Goal: Transaction & Acquisition: Purchase product/service

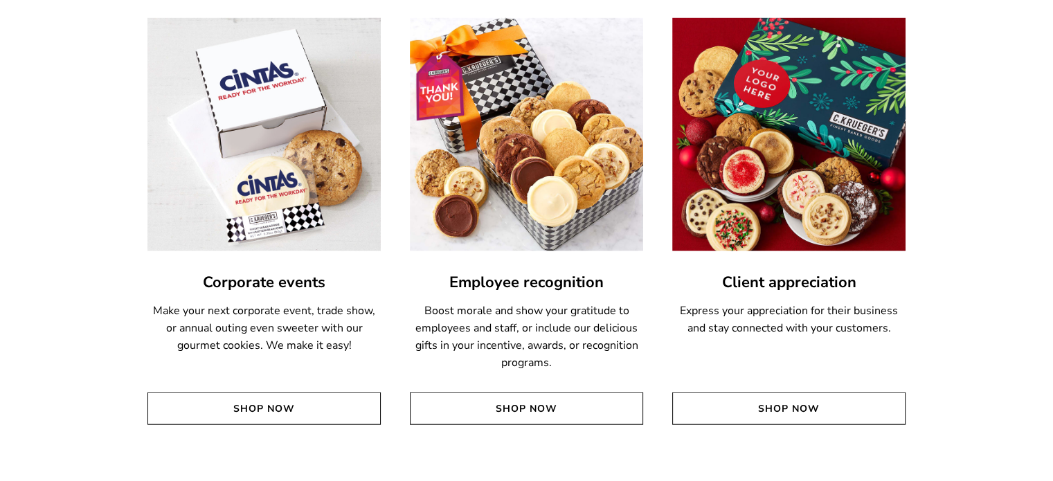
scroll to position [3268, 0]
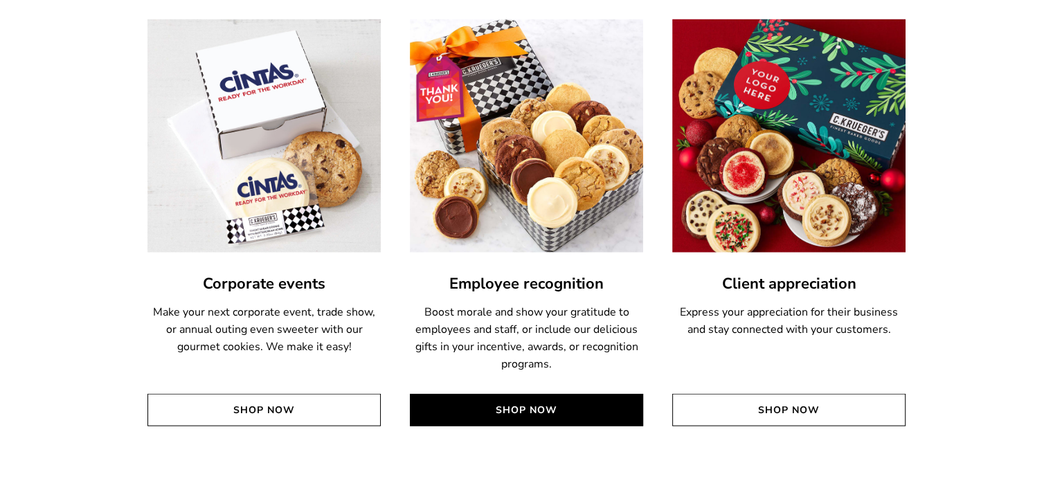
click at [528, 422] on link "Shop Now" at bounding box center [526, 410] width 233 height 33
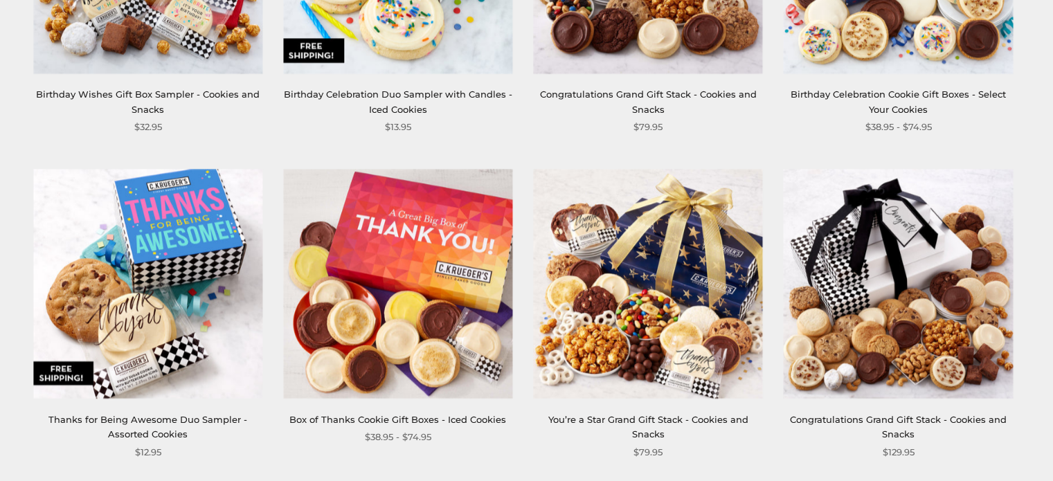
scroll to position [1490, 0]
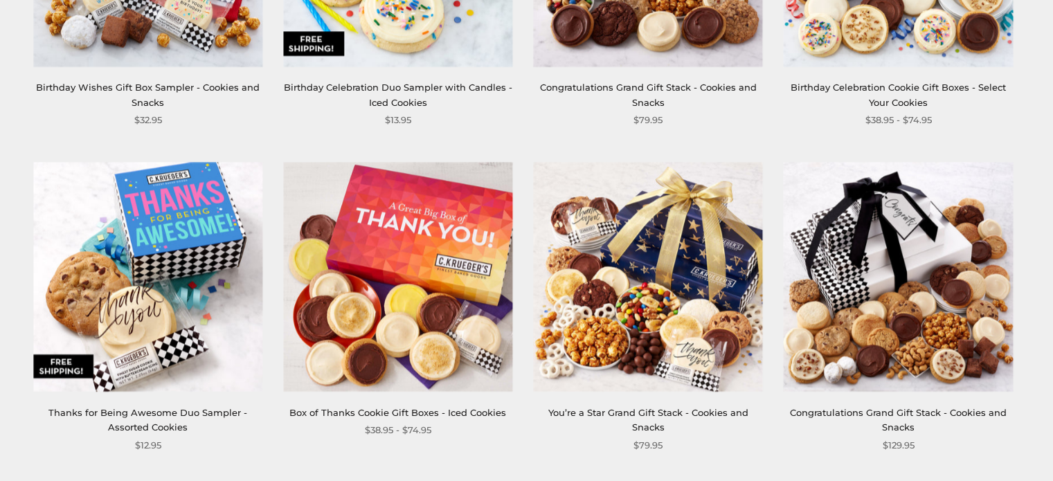
click at [761, 421] on div "You’re a Star Grand Gift Stack - Cookies and Snacks" at bounding box center [648, 421] width 229 height 30
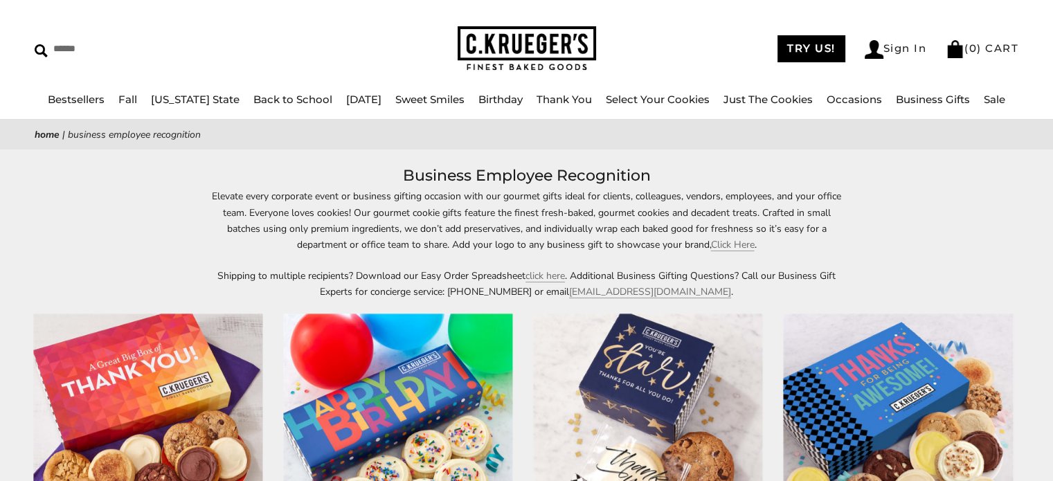
scroll to position [0, 0]
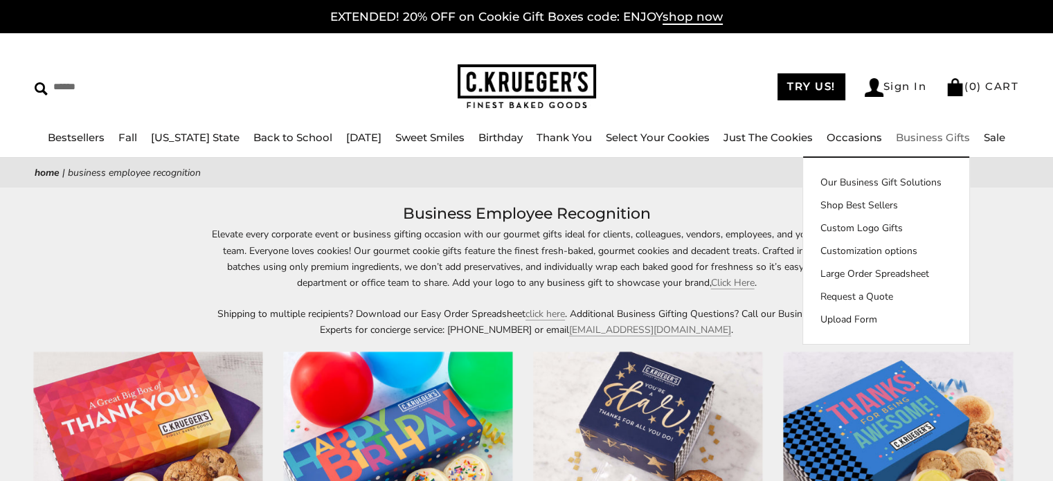
drag, startPoint x: 928, startPoint y: 138, endPoint x: 949, endPoint y: 134, distance: 21.9
click at [949, 134] on link "Business Gifts" at bounding box center [933, 137] width 74 height 13
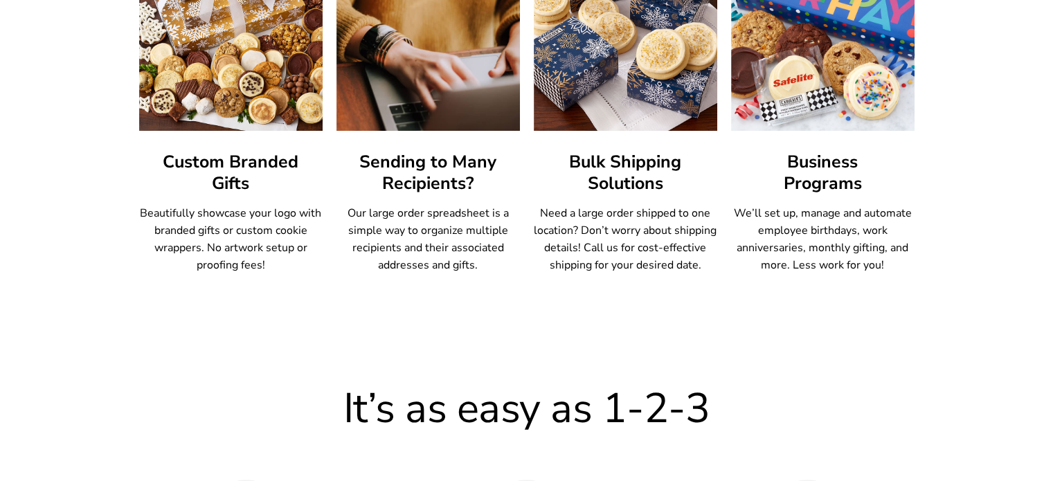
scroll to position [922, 0]
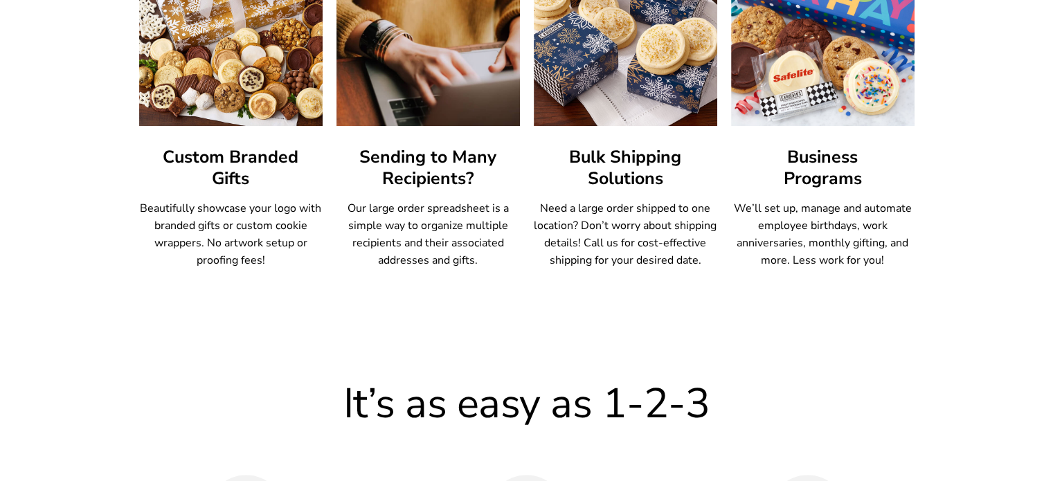
click at [851, 172] on h3 "Business Programs" at bounding box center [822, 168] width 183 height 43
click at [827, 174] on h3 "Business Programs" at bounding box center [822, 168] width 183 height 43
click at [850, 67] on img at bounding box center [822, 21] width 183 height 209
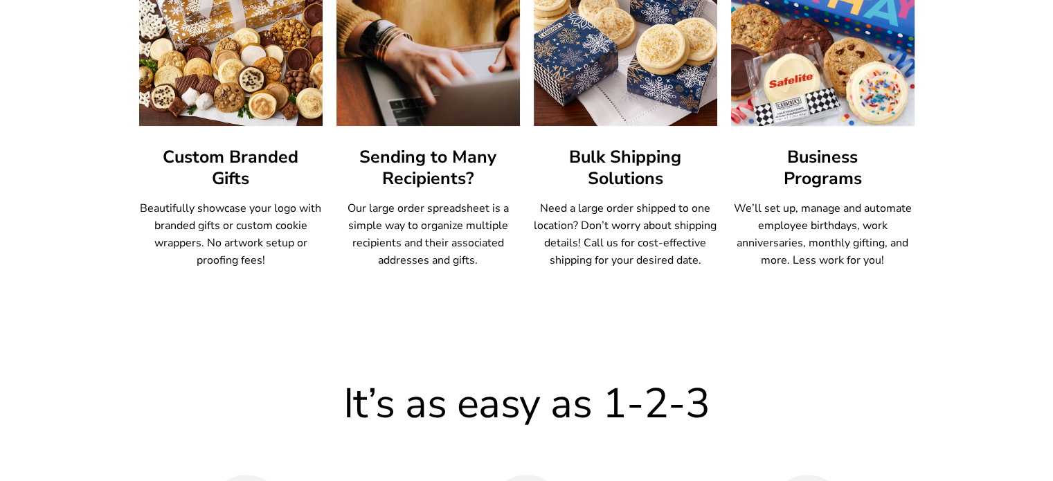
click at [824, 91] on img at bounding box center [822, 22] width 202 height 230
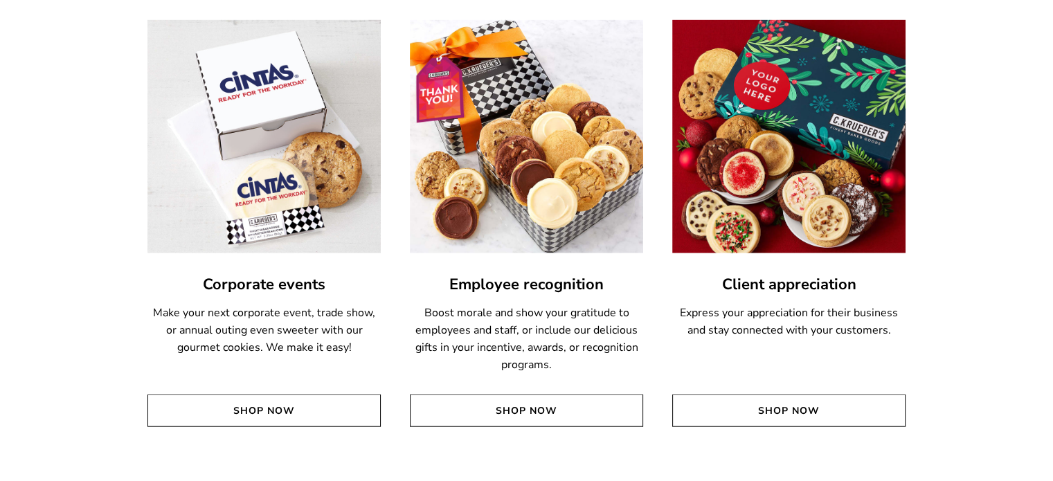
scroll to position [3269, 0]
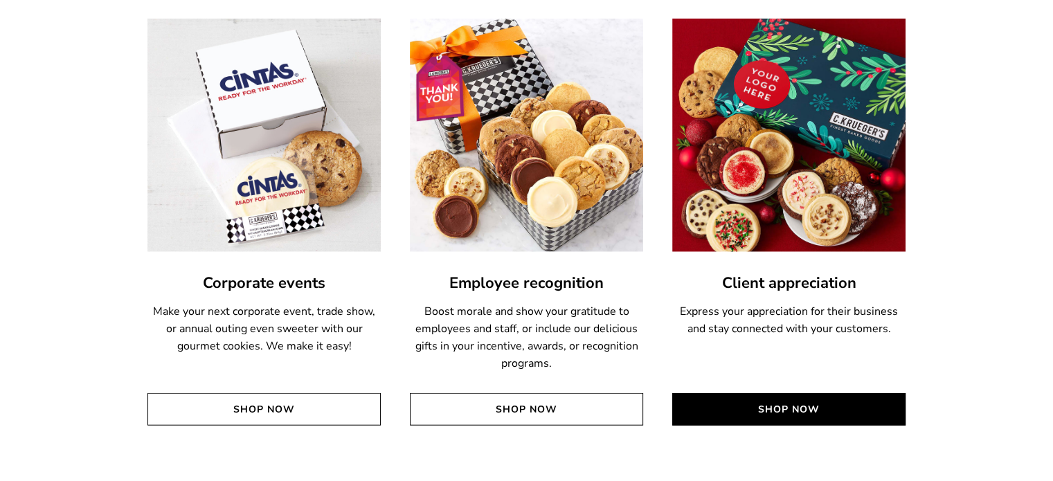
click at [781, 413] on link "Shop Now" at bounding box center [788, 409] width 233 height 33
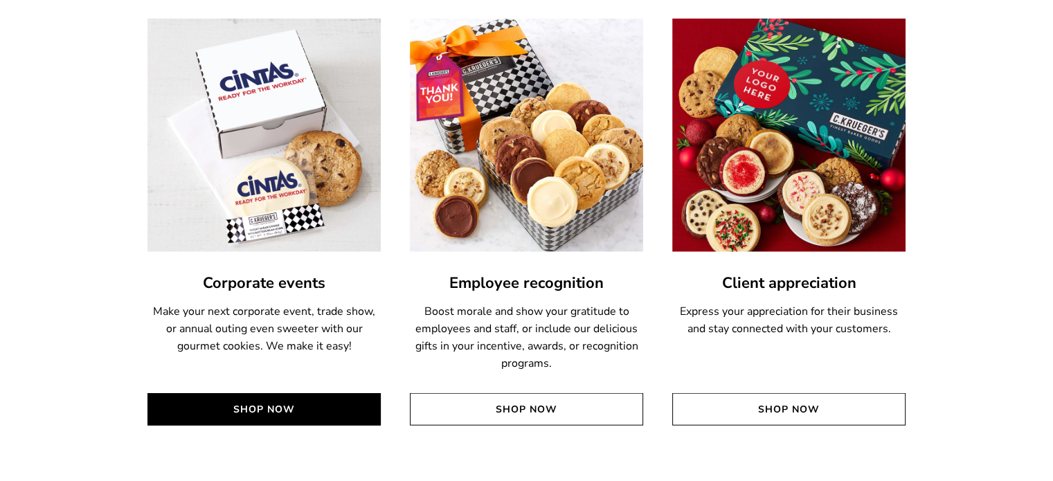
click at [285, 403] on link "Shop Now" at bounding box center [263, 409] width 233 height 33
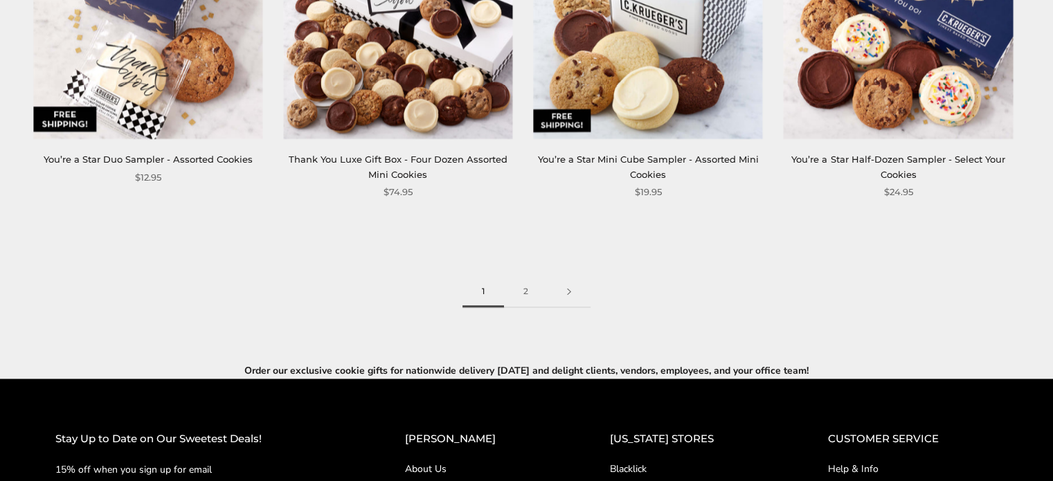
scroll to position [2073, 0]
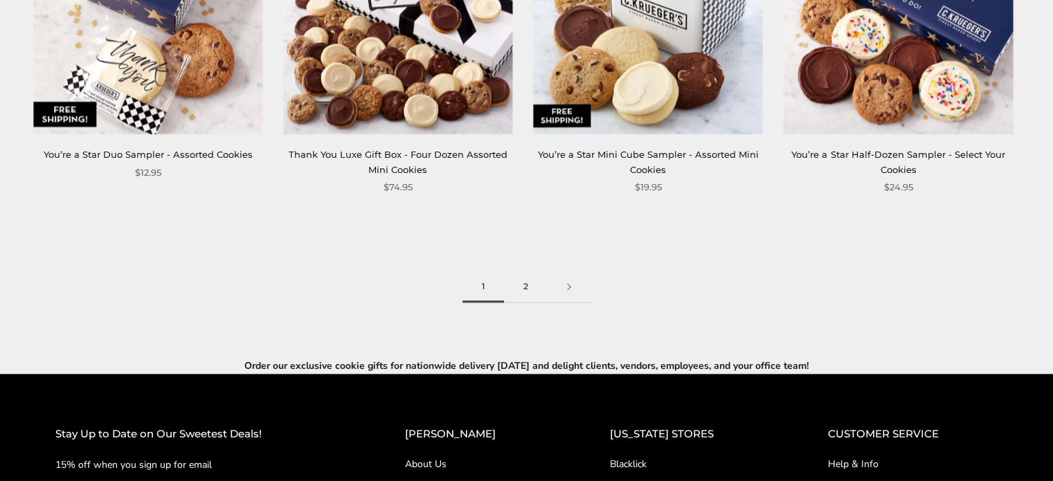
click at [525, 294] on link "2" at bounding box center [526, 286] width 44 height 31
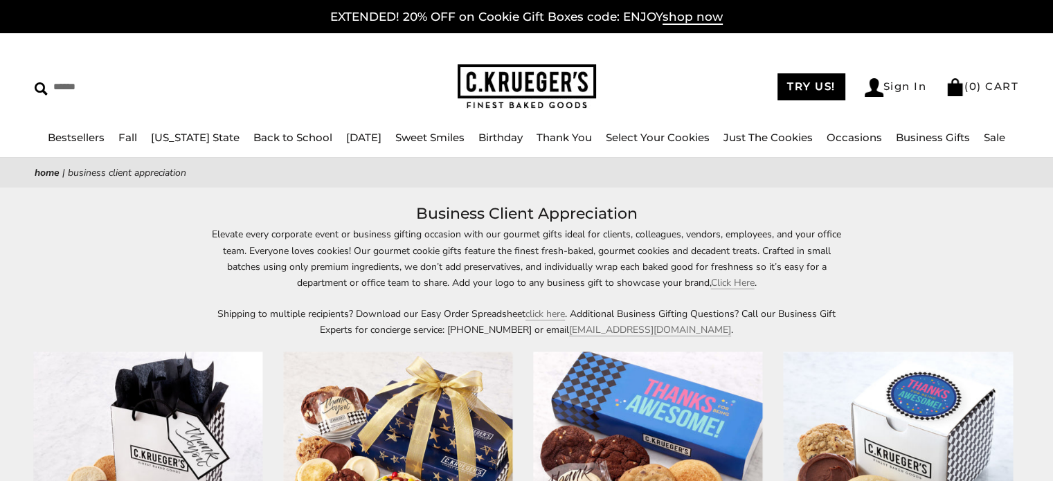
click at [492, 138] on link "Birthday" at bounding box center [500, 137] width 44 height 13
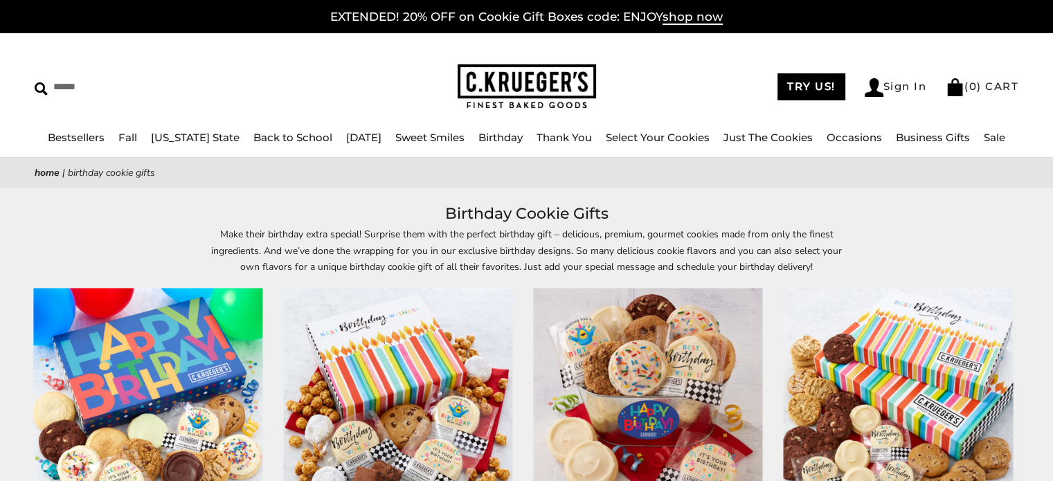
click at [566, 140] on link "Thank You" at bounding box center [564, 137] width 55 height 13
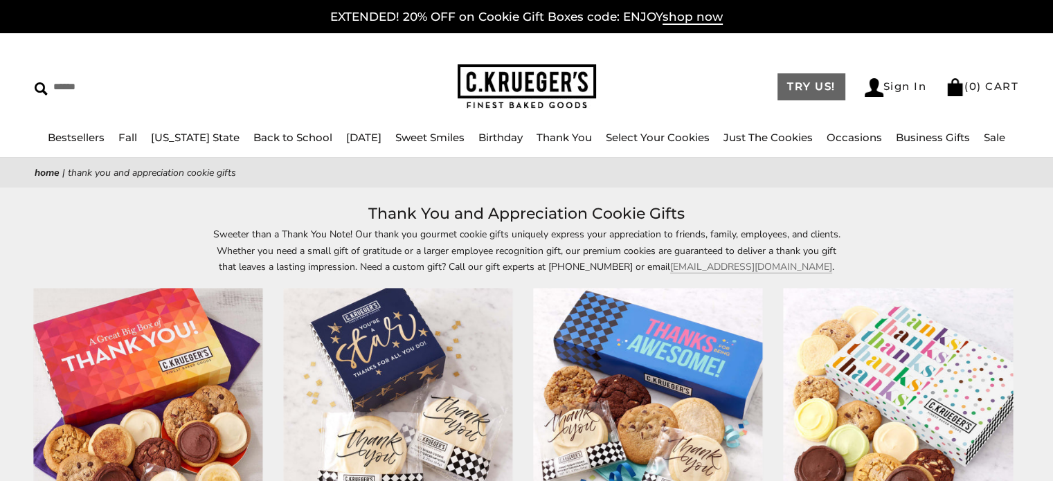
click at [792, 82] on link "TRY US!" at bounding box center [811, 86] width 68 height 27
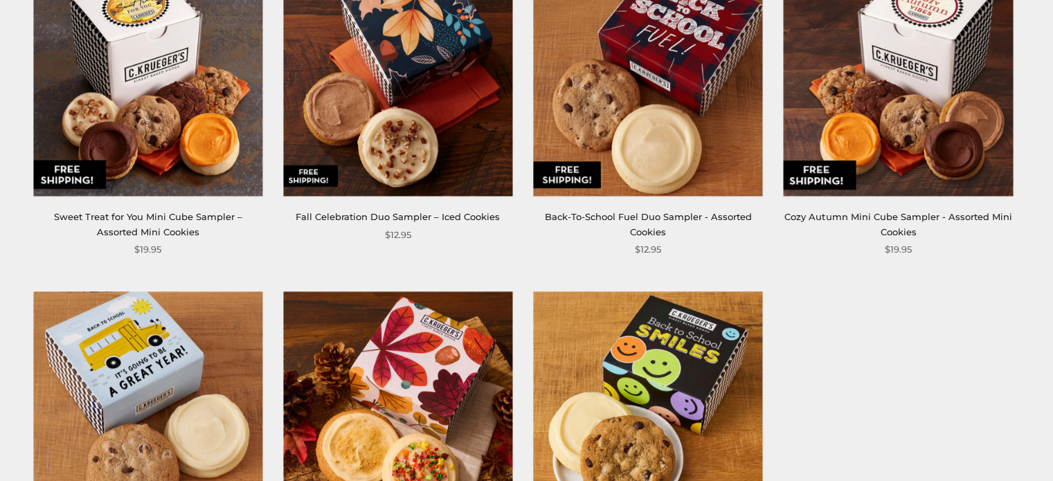
scroll to position [621, 0]
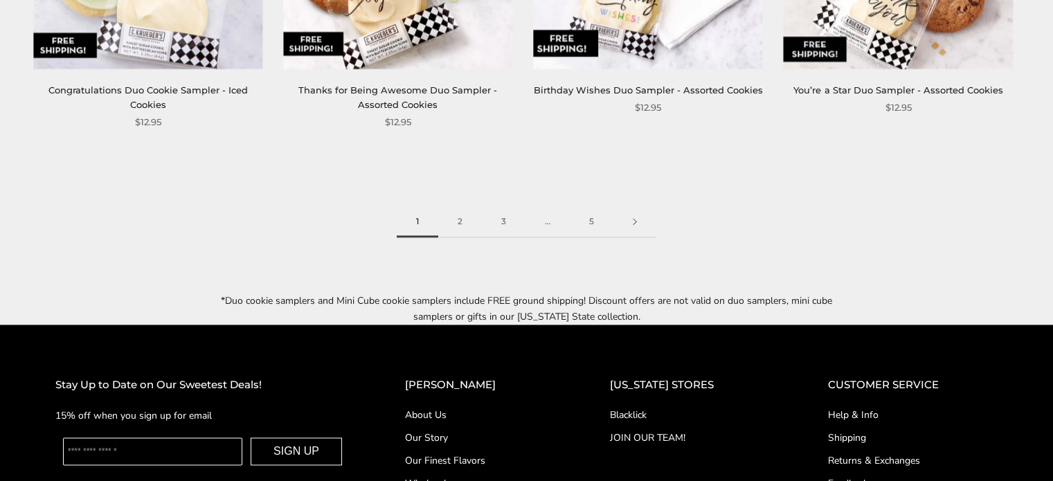
scroll to position [2043, 0]
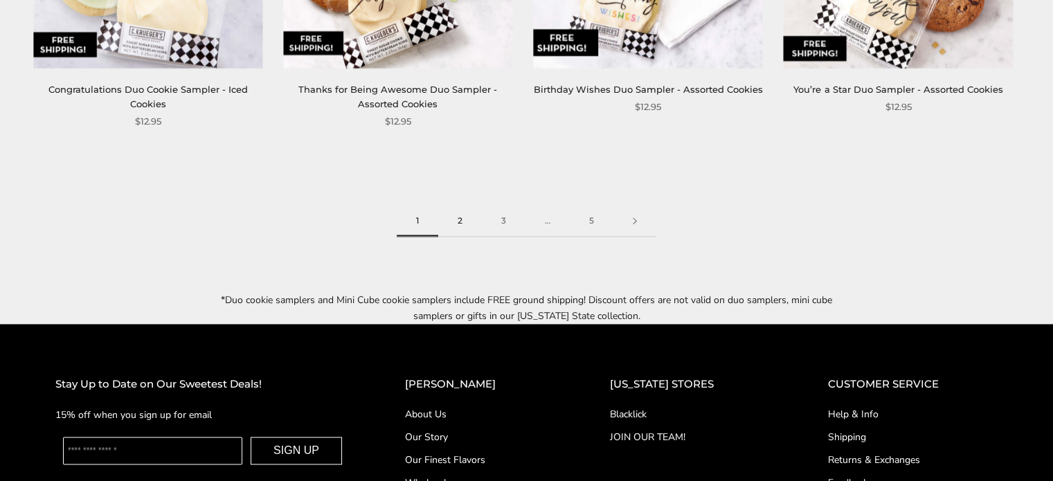
click at [465, 227] on link "2" at bounding box center [460, 221] width 44 height 31
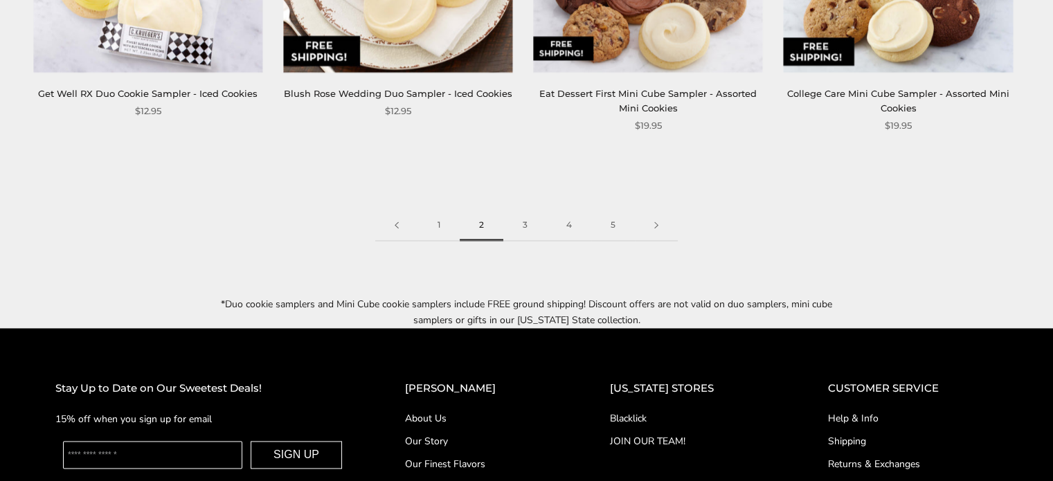
scroll to position [2040, 0]
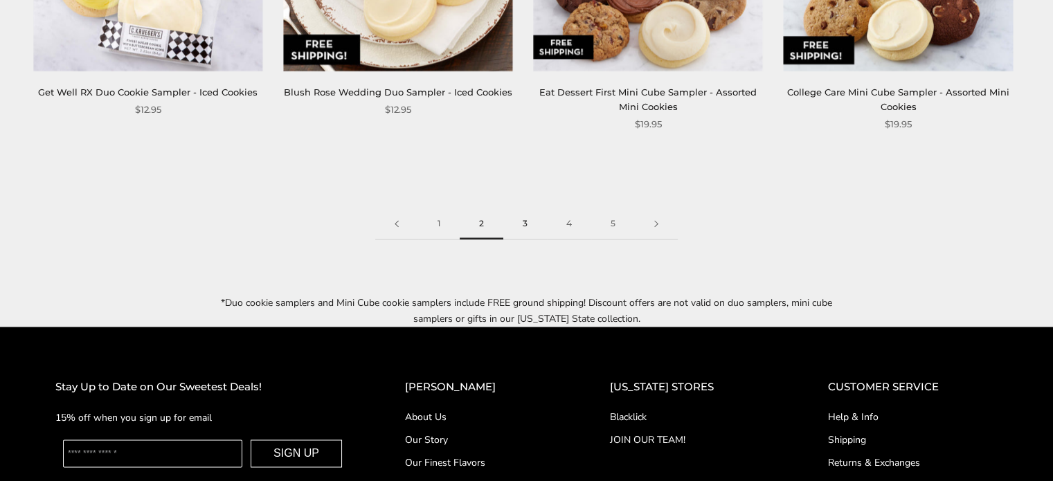
click at [532, 222] on link "3" at bounding box center [525, 223] width 44 height 31
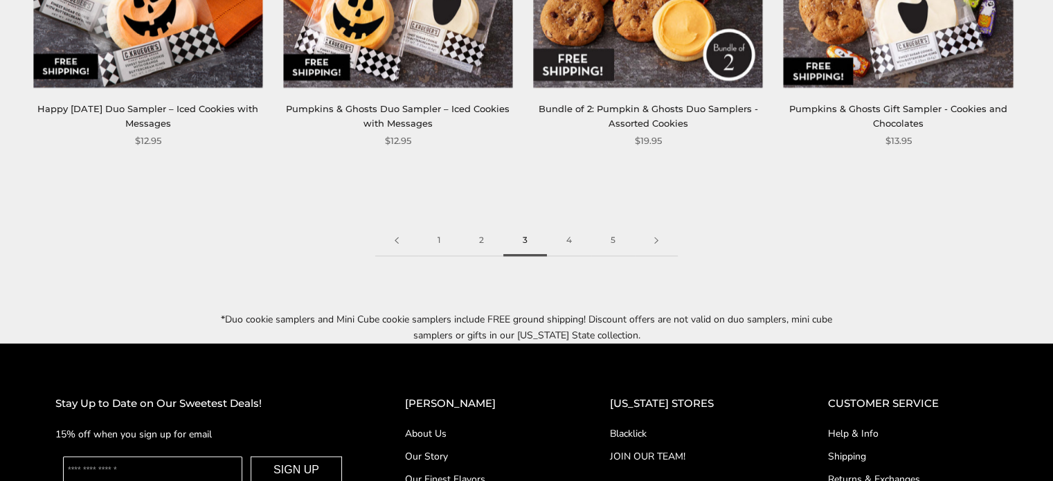
scroll to position [2026, 0]
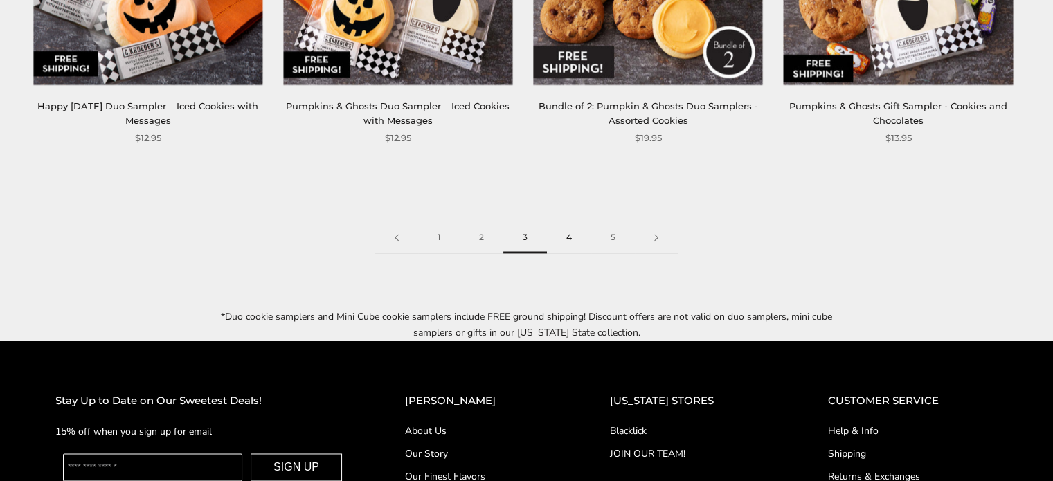
click at [572, 244] on link "4" at bounding box center [569, 237] width 44 height 31
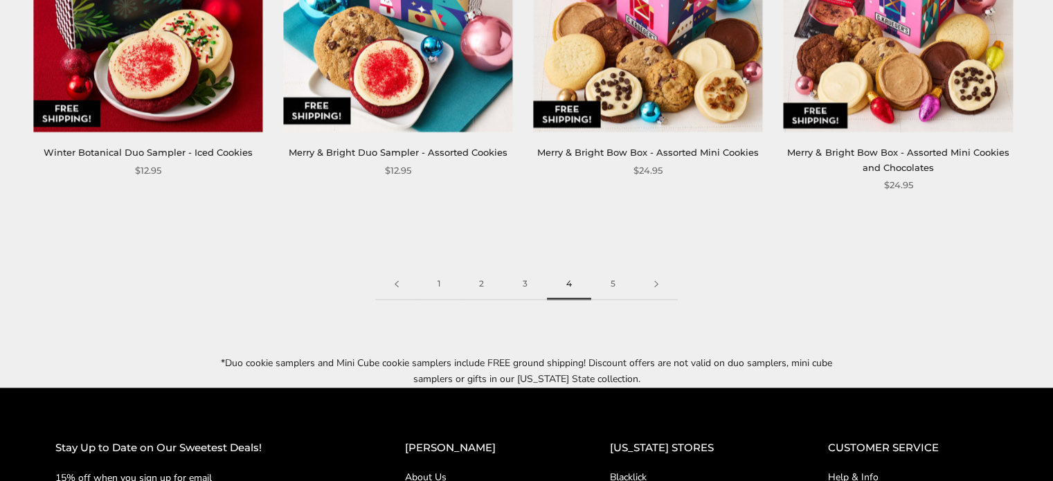
scroll to position [1972, 0]
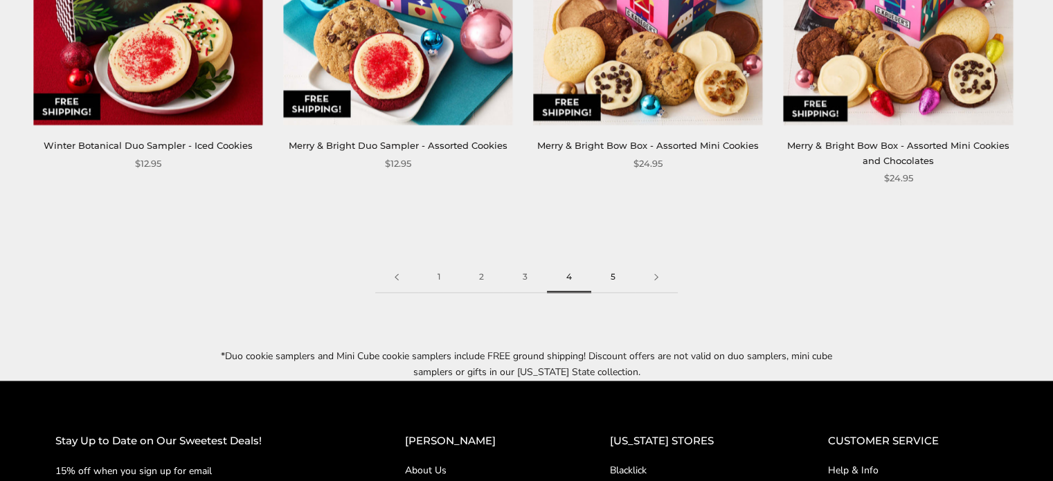
click at [609, 270] on link "5" at bounding box center [613, 277] width 44 height 31
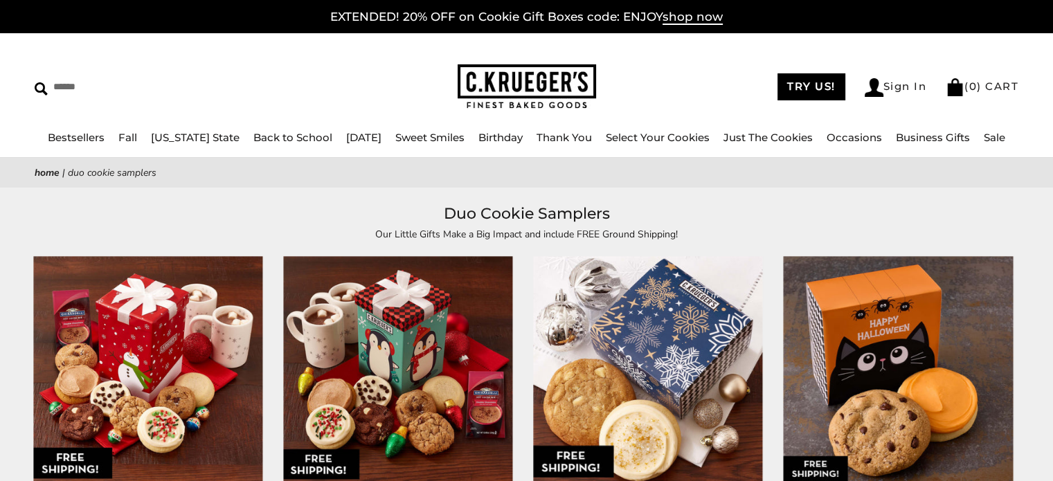
click at [504, 139] on link "Birthday" at bounding box center [500, 137] width 44 height 13
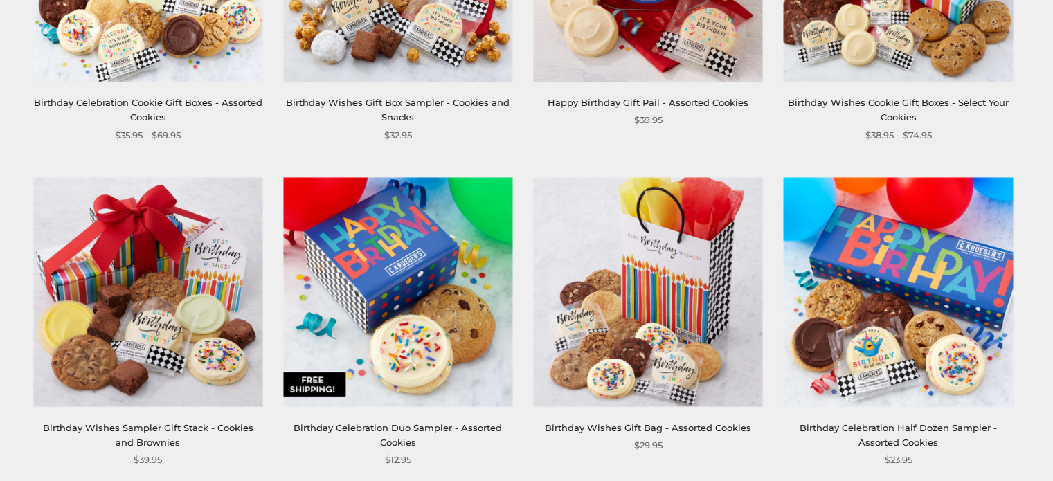
scroll to position [437, 0]
click at [640, 274] on img at bounding box center [647, 291] width 229 height 229
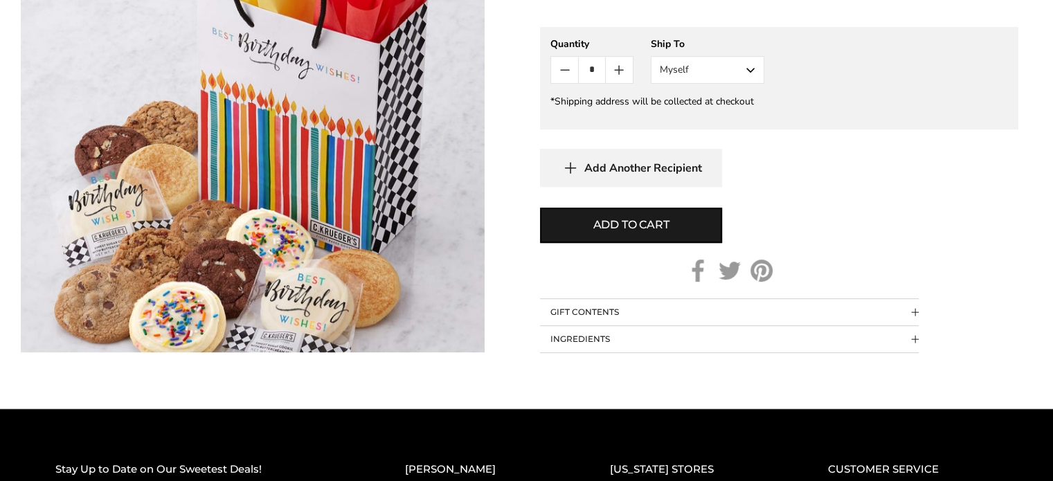
scroll to position [710, 0]
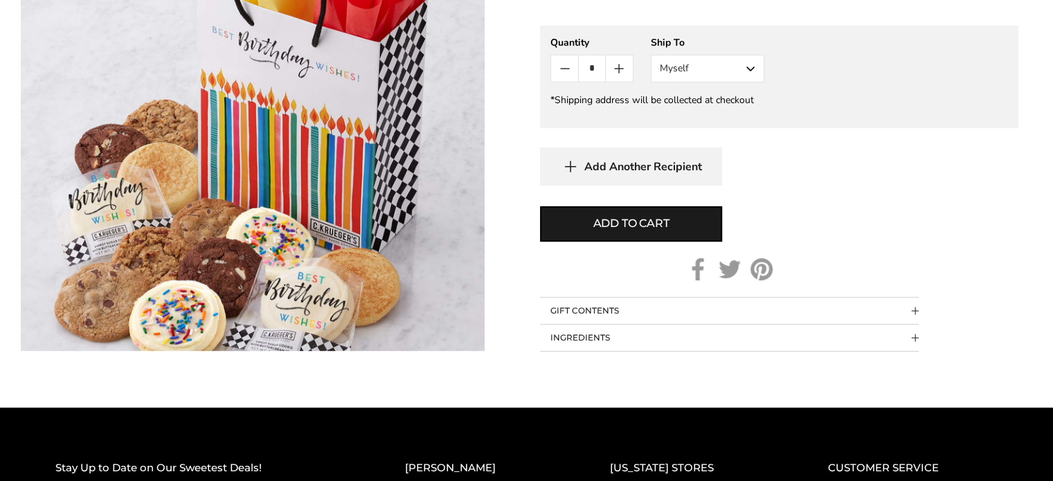
click at [917, 309] on span "Collapsible block button" at bounding box center [915, 311] width 8 height 8
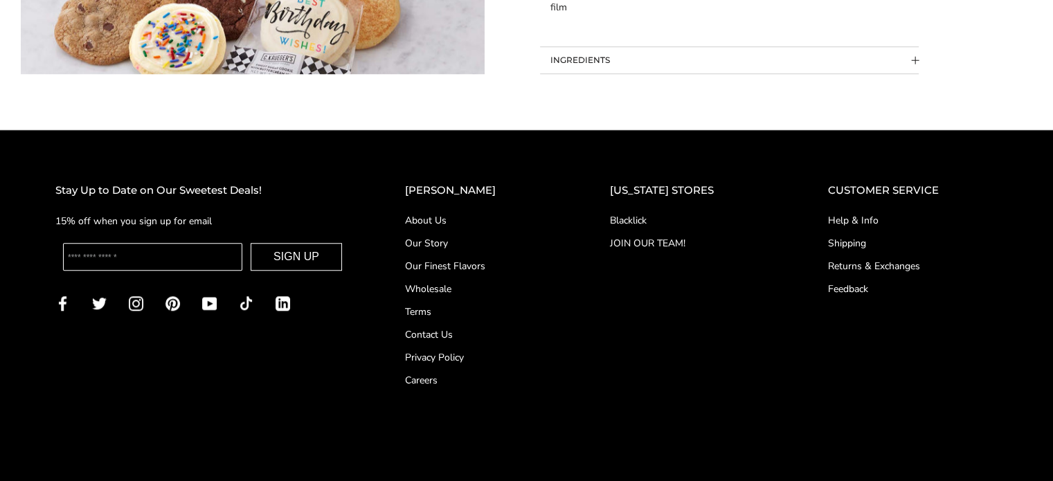
scroll to position [1193, 0]
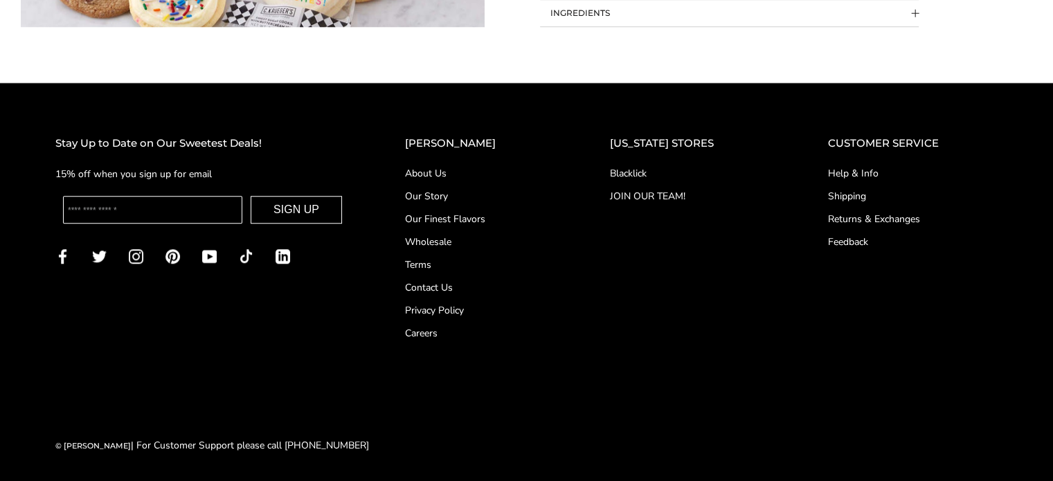
click at [496, 222] on link "Our Finest Flavors" at bounding box center [480, 219] width 150 height 15
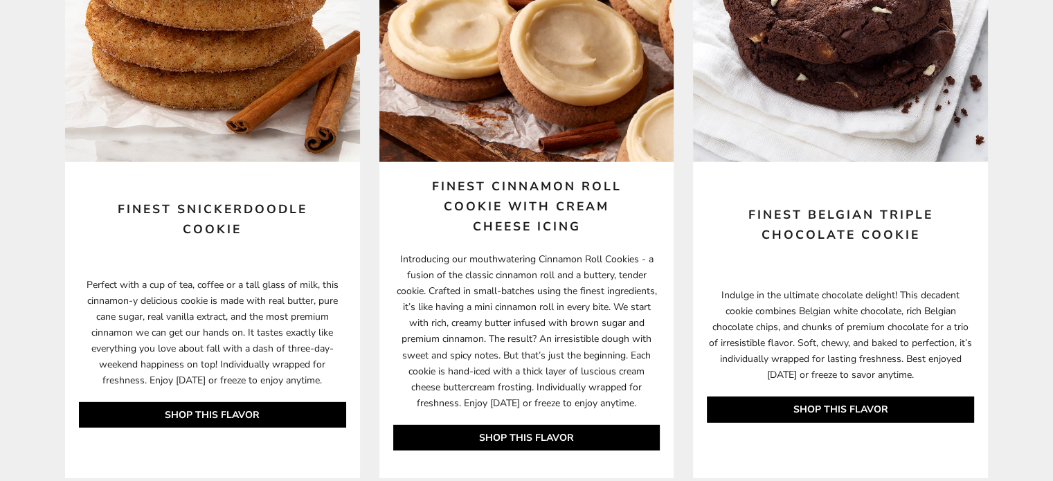
scroll to position [3875, 0]
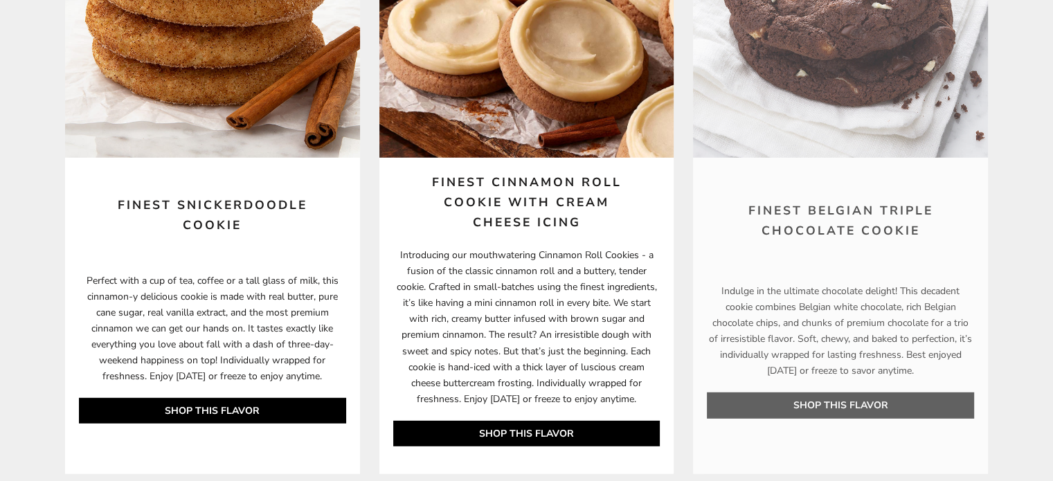
click at [845, 399] on link "SHOP THIS FLAVOR" at bounding box center [840, 406] width 267 height 26
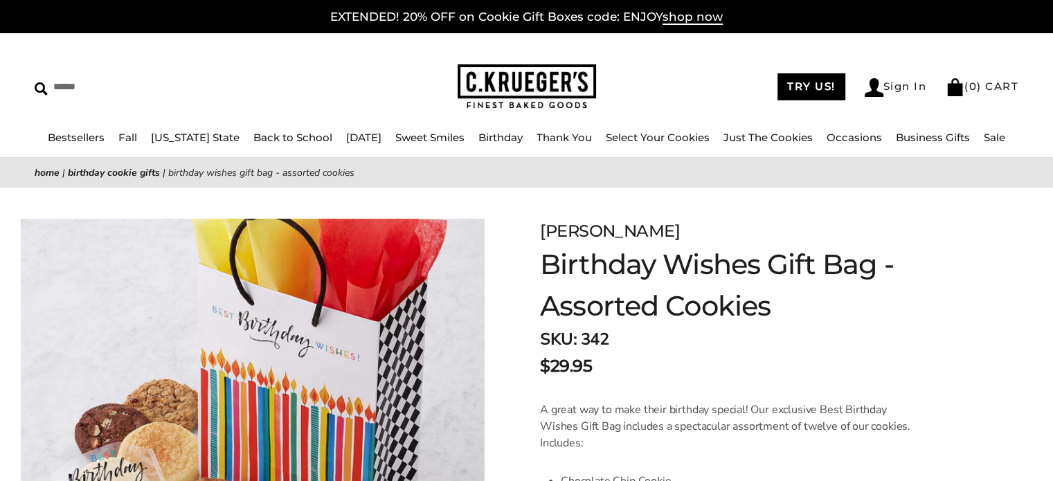
scroll to position [1034, 0]
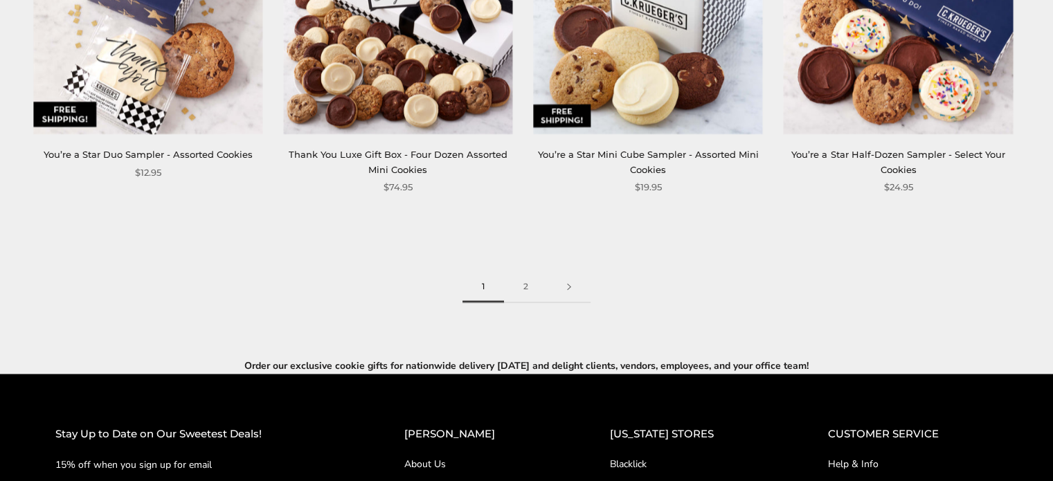
scroll to position [2073, 0]
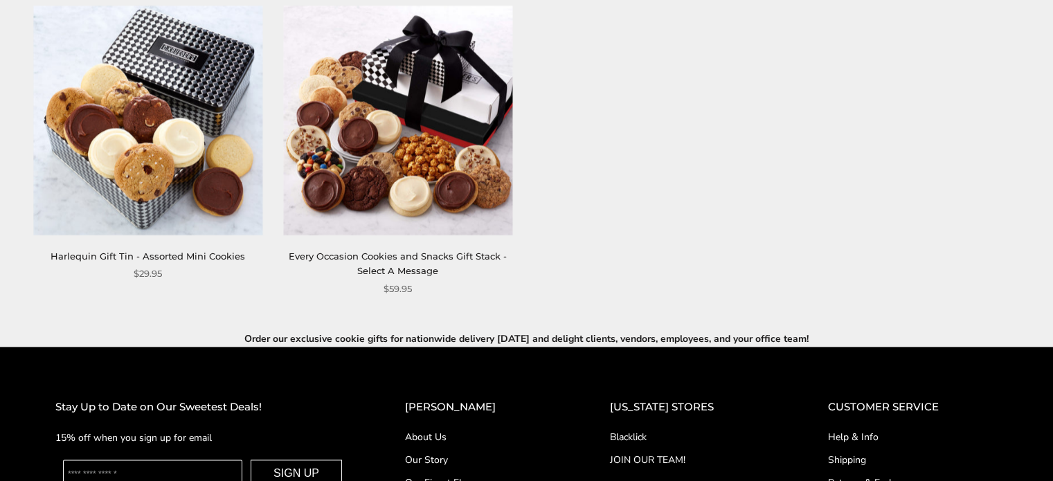
scroll to position [1646, 0]
